Goal: Information Seeking & Learning: Learn about a topic

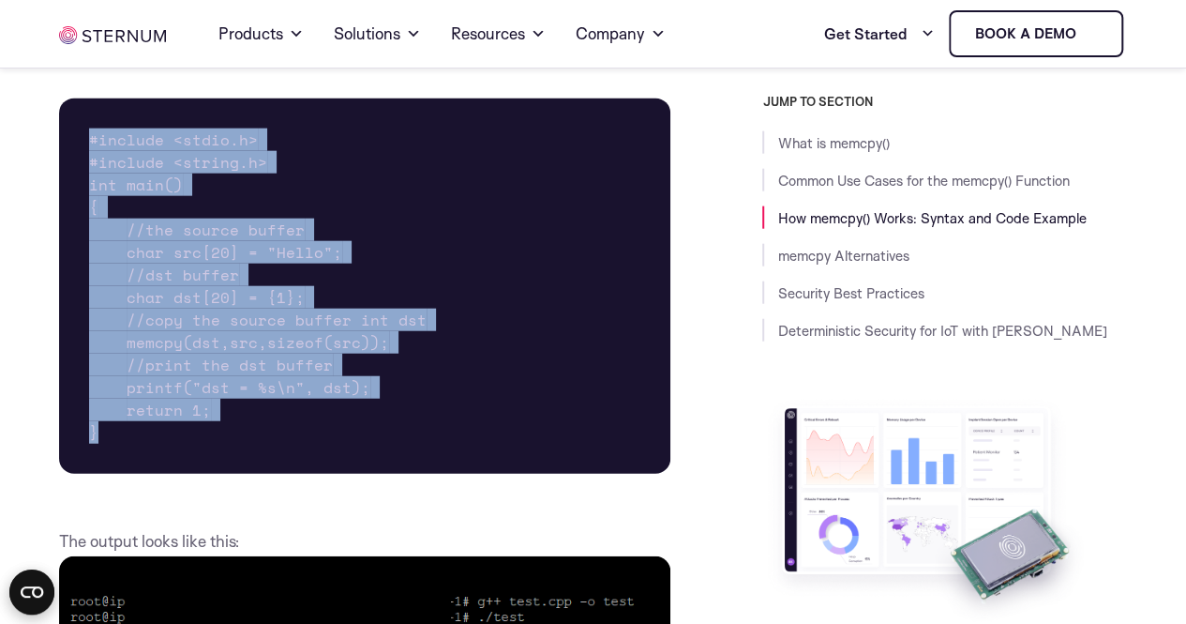
click at [432, 190] on pre "#include <stdio.h> #include <string.h> int main() { //the source buffer char sr…" at bounding box center [364, 285] width 611 height 375
drag, startPoint x: 131, startPoint y: 510, endPoint x: 71, endPoint y: 209, distance: 307.0
click at [71, 209] on pre "#include <stdio.h> #include <string.h> int main() { //the source buffer char sr…" at bounding box center [364, 285] width 611 height 375
drag, startPoint x: 124, startPoint y: 229, endPoint x: 105, endPoint y: 379, distance: 151.2
click at [105, 379] on pre "#include <stdio.h> #include <string.h> int main() { //the source buffer char sr…" at bounding box center [364, 285] width 611 height 375
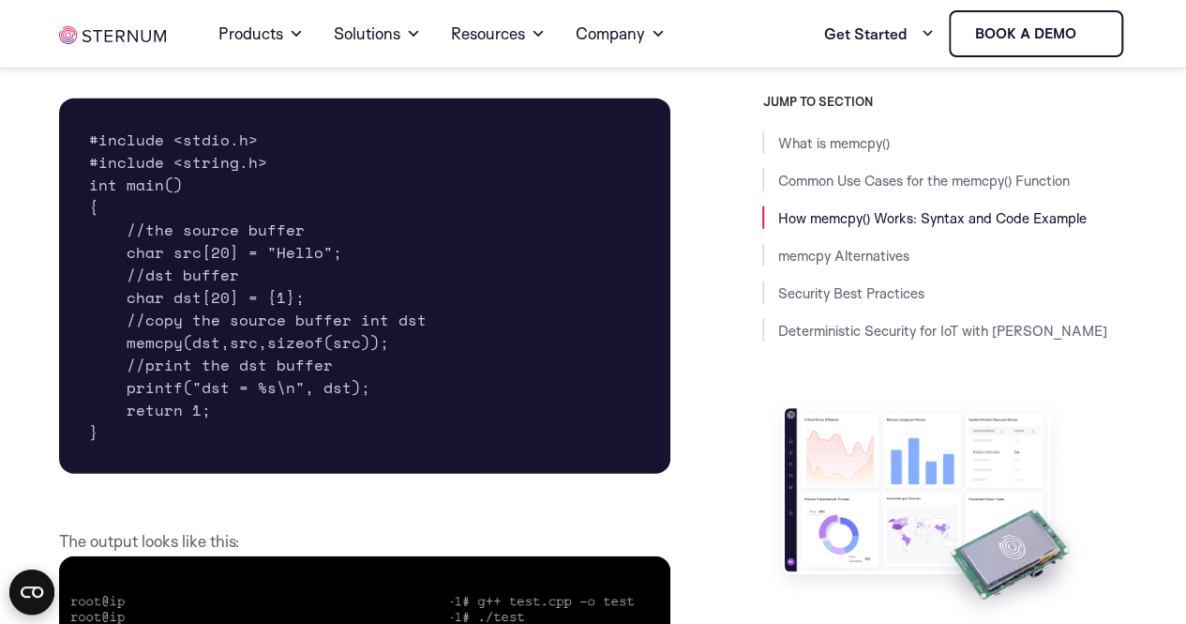
click at [128, 474] on pre "#include <stdio.h> #include <string.h> int main() { //the source buffer char sr…" at bounding box center [364, 285] width 611 height 375
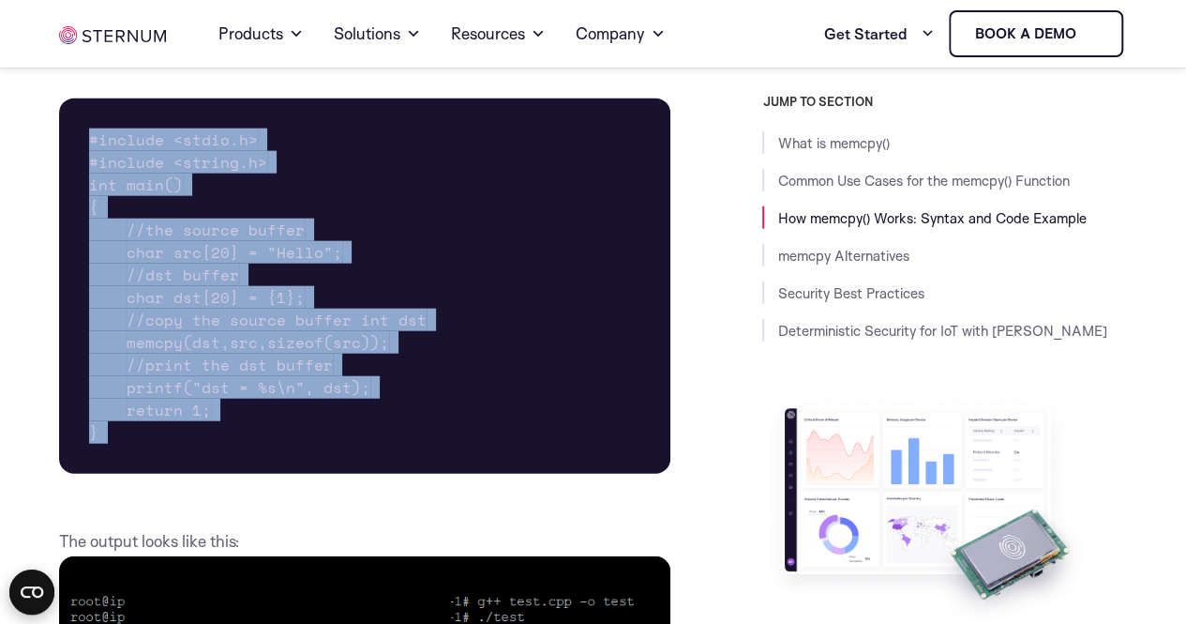
drag, startPoint x: 113, startPoint y: 522, endPoint x: 86, endPoint y: 226, distance: 297.5
click at [86, 226] on pre "#include <stdio.h> #include <string.h> int main() { //the source buffer char sr…" at bounding box center [364, 285] width 611 height 375
copy div "#include <stdio.h> #include <string.h> int main() { //the source buffer char sr…"
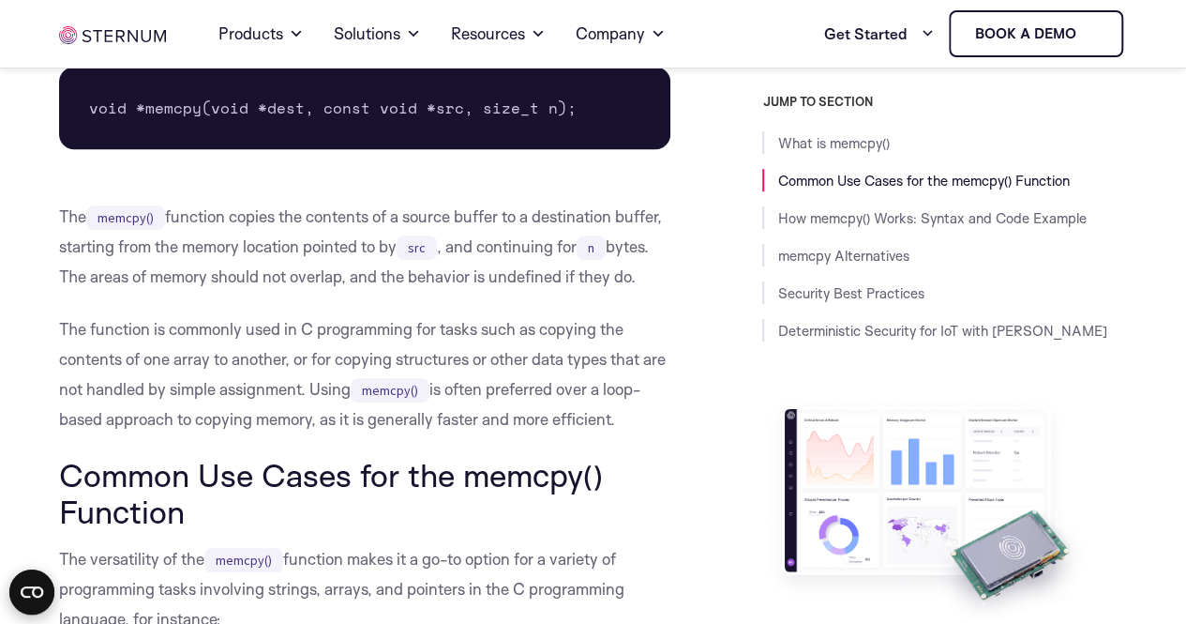
scroll to position [288, 0]
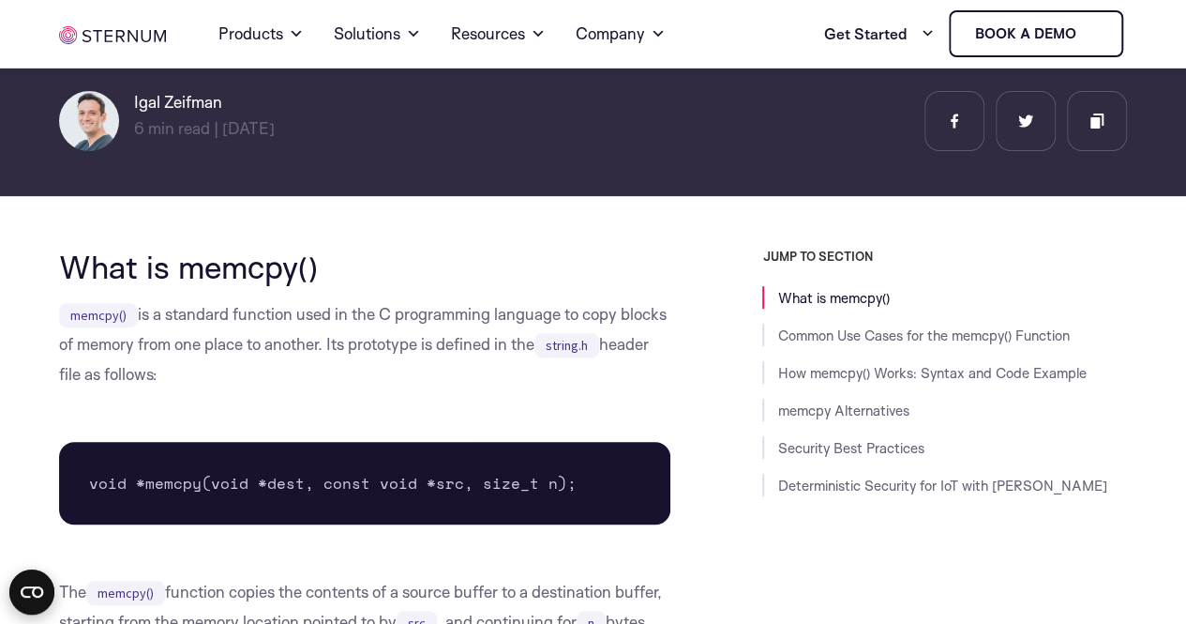
click at [486, 324] on p "memcpy() is a standard function used in the C programming language to copy bloc…" at bounding box center [364, 344] width 611 height 90
click at [467, 380] on p "memcpy() is a standard function used in the C programming language to copy bloc…" at bounding box center [364, 344] width 611 height 90
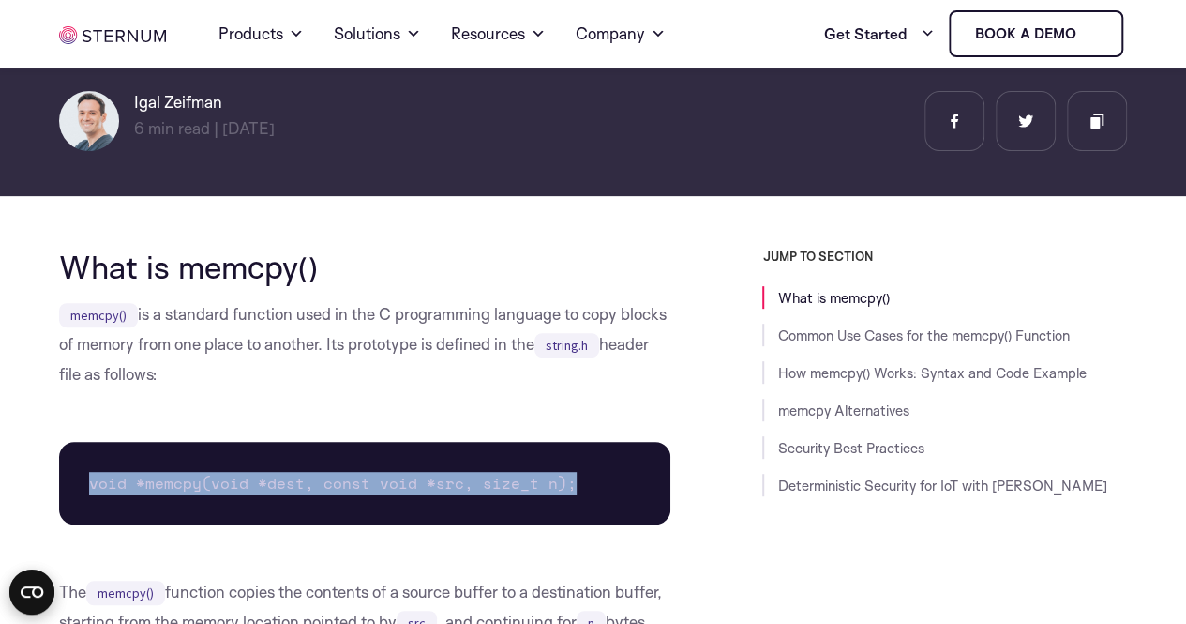
drag, startPoint x: 580, startPoint y: 479, endPoint x: 113, endPoint y: 487, distance: 468.0
click at [74, 464] on pre "void *memcpy(void *dest, const void *src, size_t n);" at bounding box center [364, 483] width 611 height 83
copy pre "void *memcpy(void *dest, const void *src, size_t n);"
